Goal: Navigation & Orientation: Understand site structure

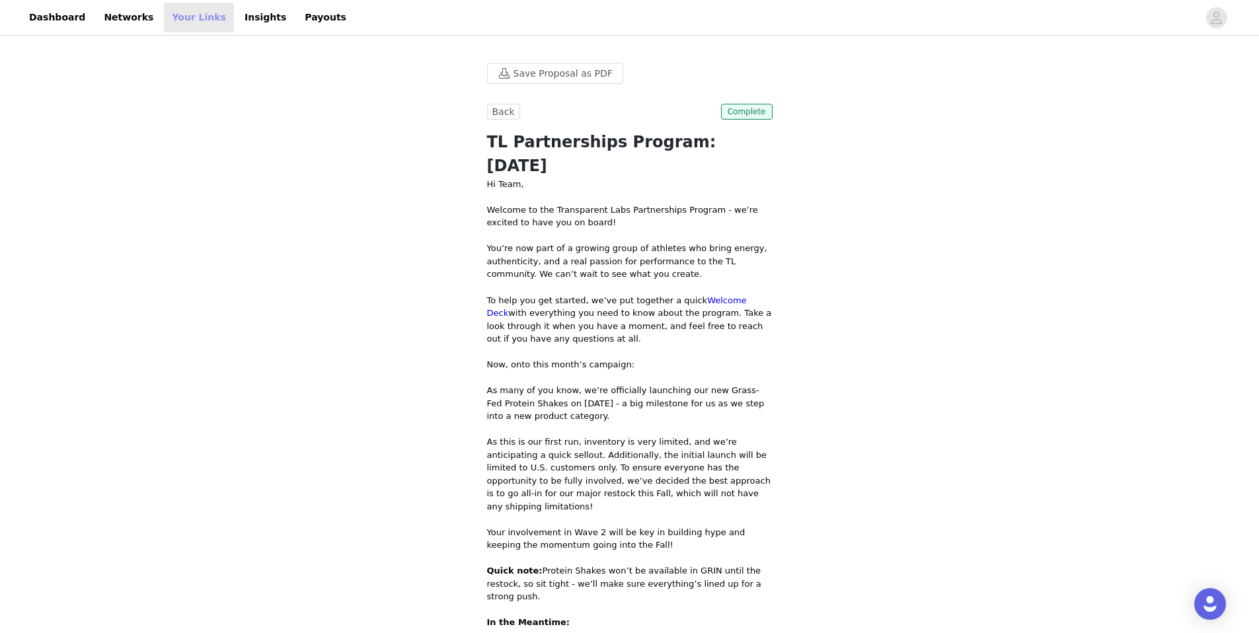
scroll to position [163, 0]
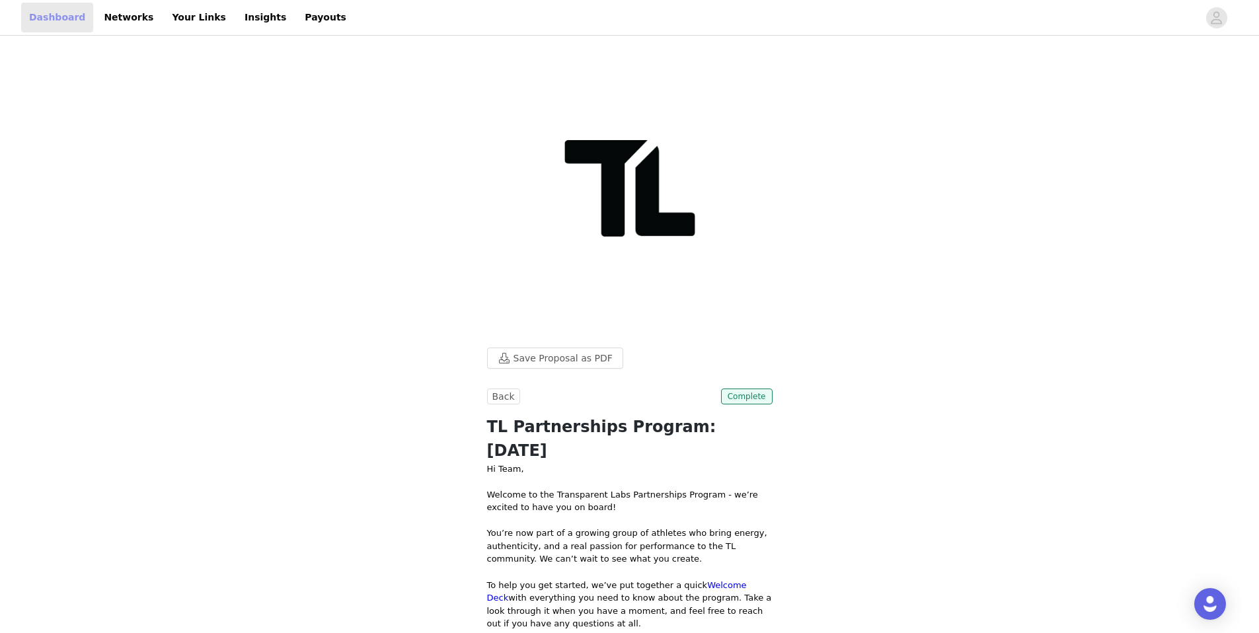
click at [63, 26] on link "Dashboard" at bounding box center [57, 18] width 72 height 30
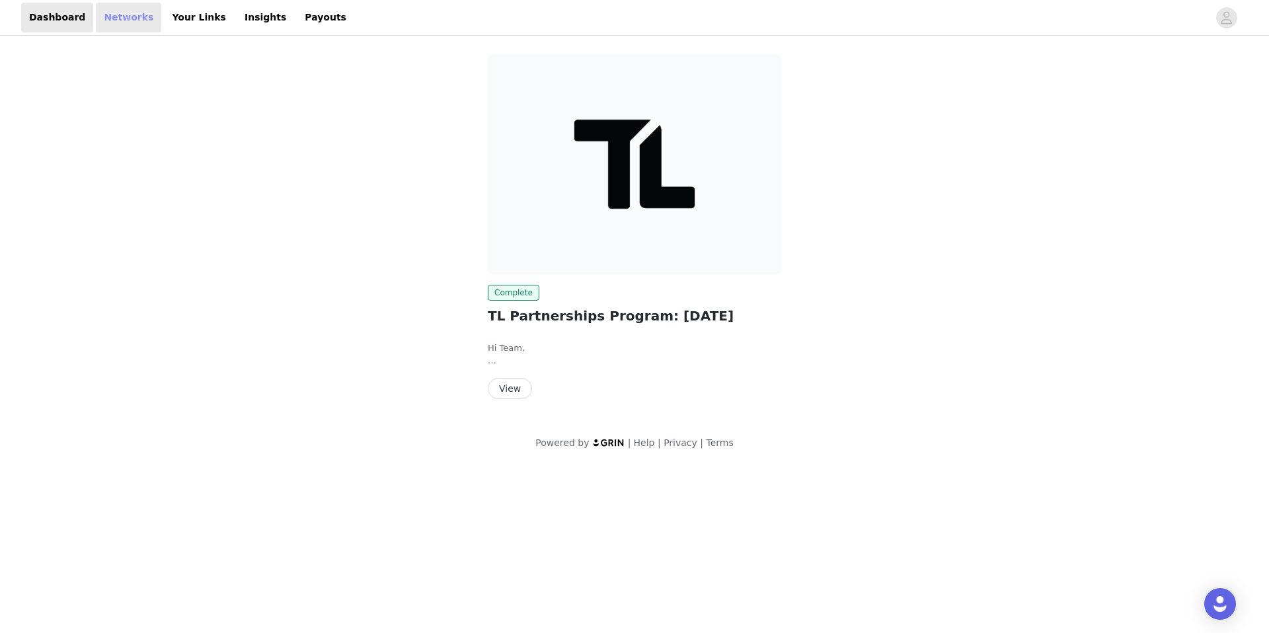
click at [128, 25] on link "Networks" at bounding box center [128, 18] width 65 height 30
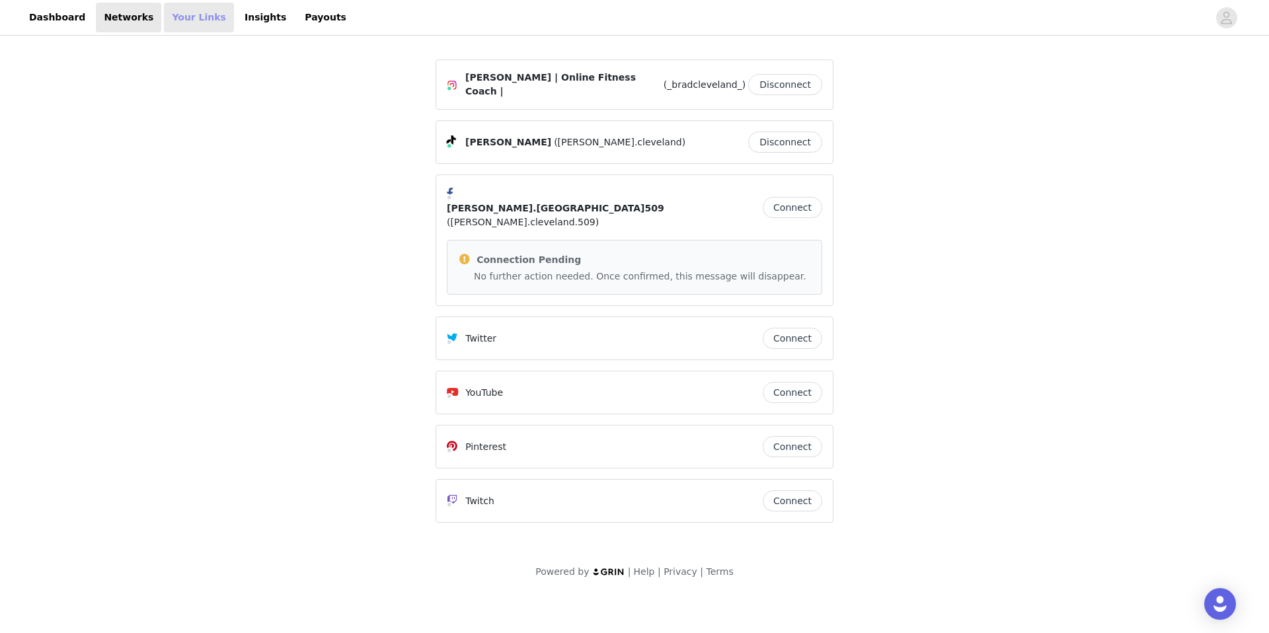
click at [199, 28] on link "Your Links" at bounding box center [199, 18] width 70 height 30
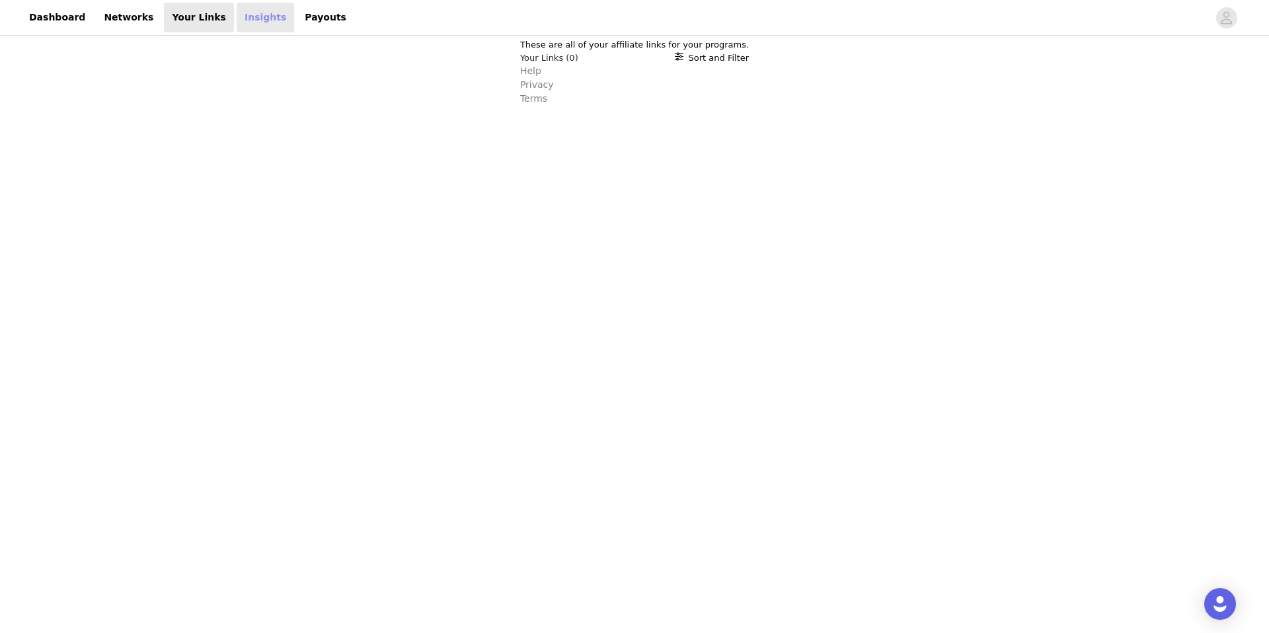
click at [237, 28] on link "Insights" at bounding box center [266, 18] width 58 height 30
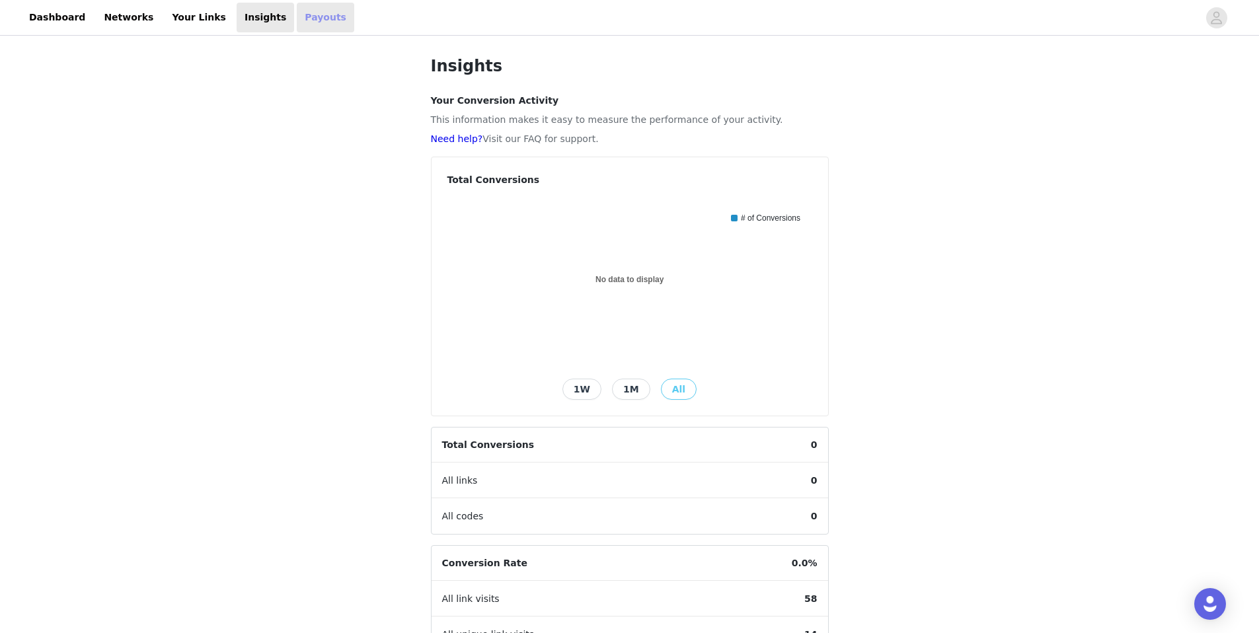
click at [302, 19] on link "Payouts" at bounding box center [326, 18] width 58 height 30
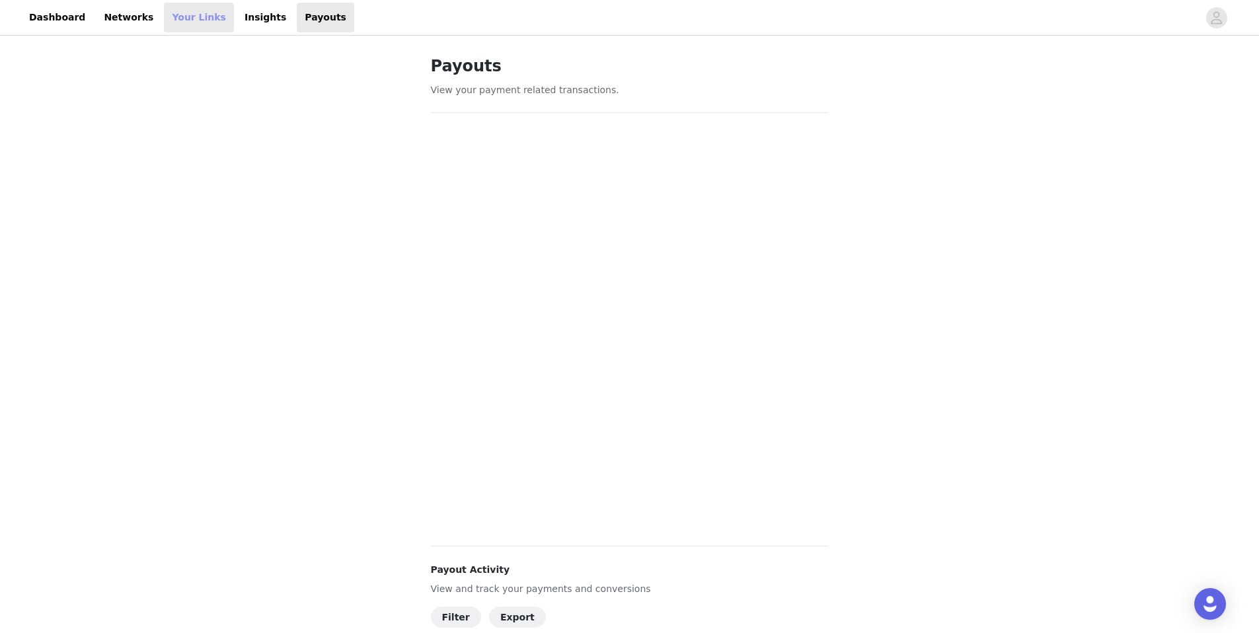
click at [180, 28] on link "Your Links" at bounding box center [199, 18] width 70 height 30
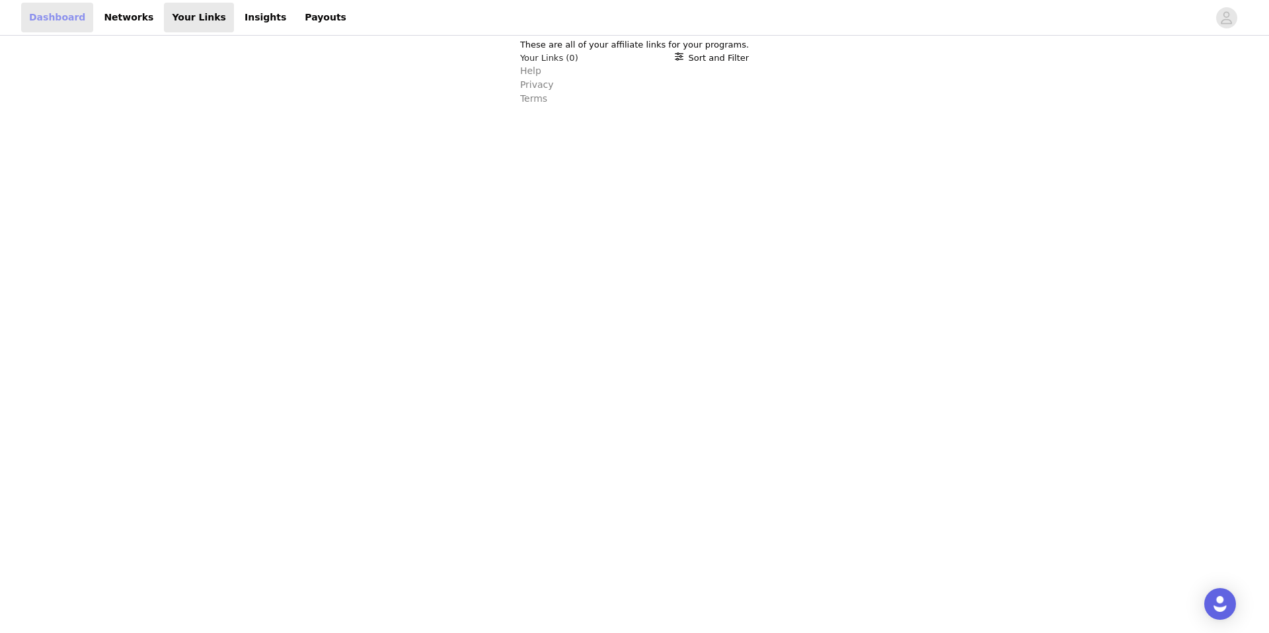
click at [61, 25] on link "Dashboard" at bounding box center [57, 18] width 72 height 30
